Goal: Information Seeking & Learning: Check status

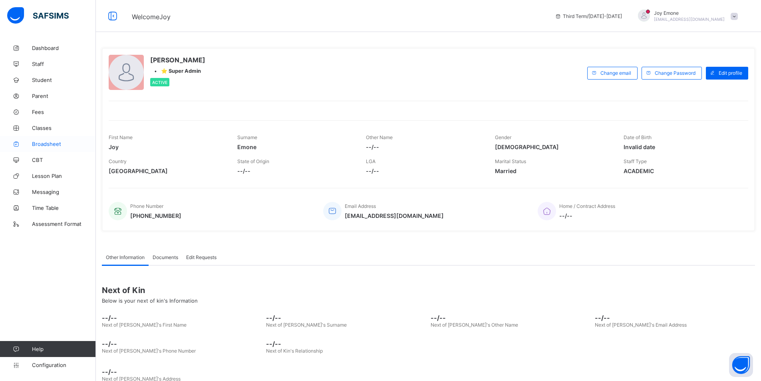
click at [53, 141] on span "Broadsheet" at bounding box center [64, 144] width 64 height 6
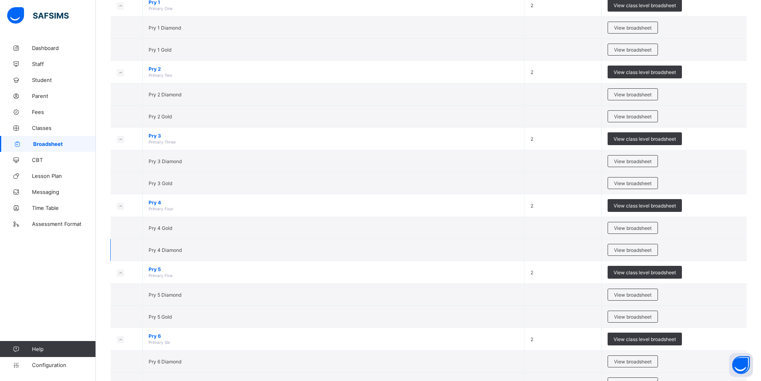
scroll to position [353, 0]
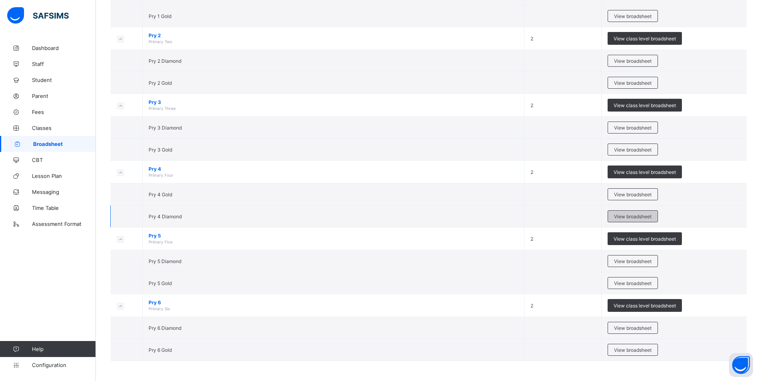
click at [628, 214] on span "View broadsheet" at bounding box center [633, 216] width 38 height 6
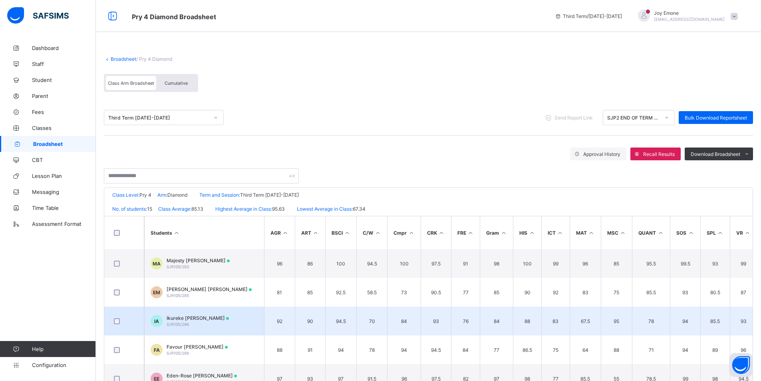
click at [214, 316] on span "Ikureke [PERSON_NAME]" at bounding box center [198, 318] width 62 height 6
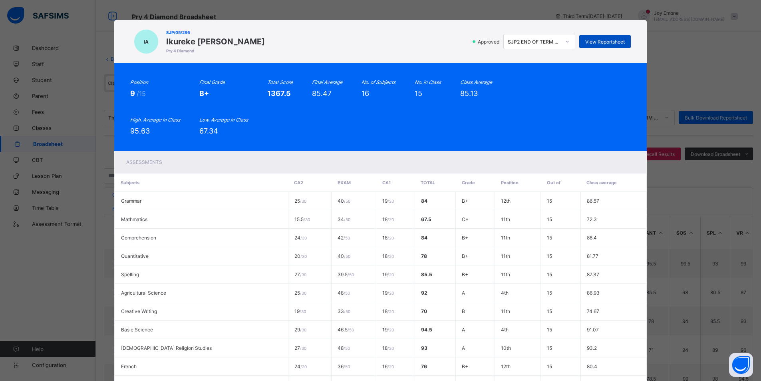
click at [609, 40] on span "View Reportsheet" at bounding box center [605, 42] width 40 height 6
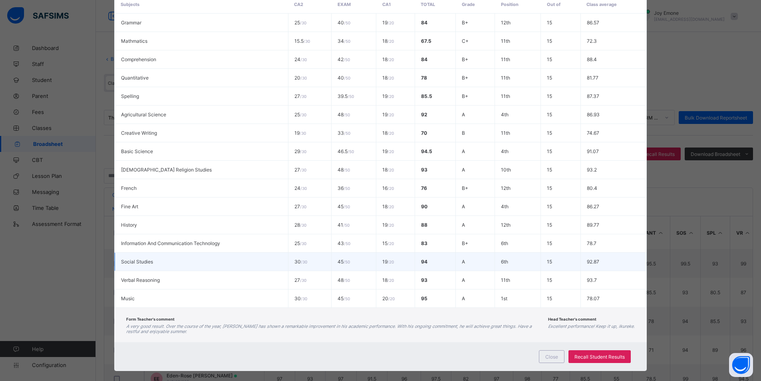
scroll to position [188, 0]
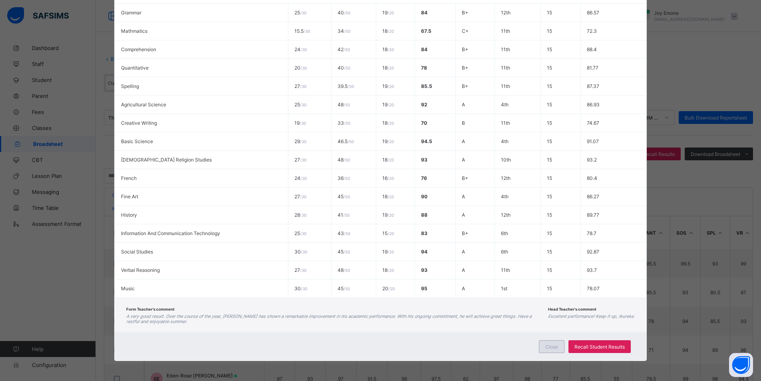
click at [551, 345] on span "Close" at bounding box center [551, 347] width 13 height 6
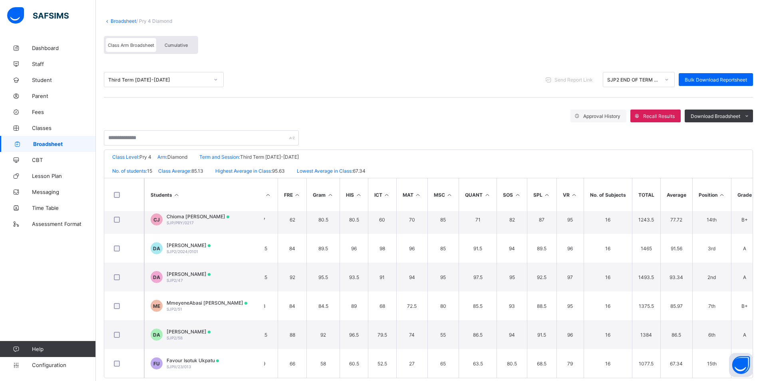
scroll to position [240, 173]
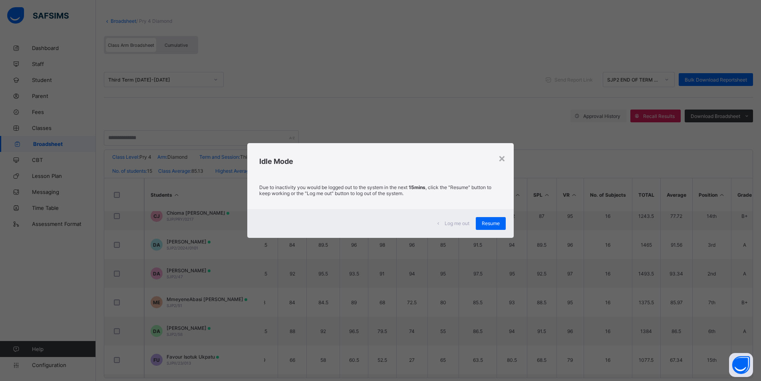
click at [454, 222] on span "Log me out" at bounding box center [457, 223] width 25 height 6
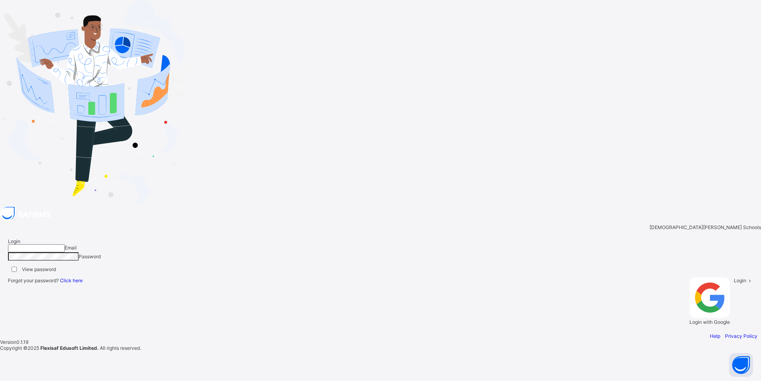
type input "**********"
